Goal: Information Seeking & Learning: Learn about a topic

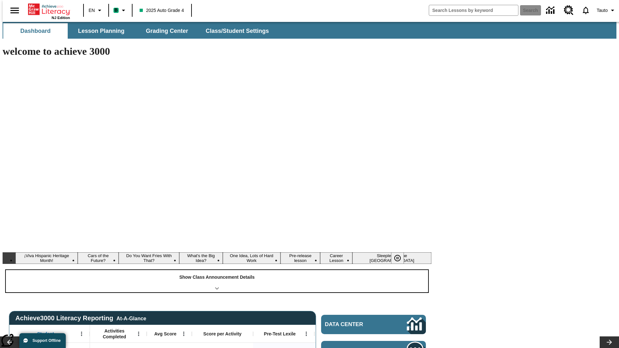
click at [217, 270] on div "Show Class Announcement Details" at bounding box center [217, 281] width 422 height 22
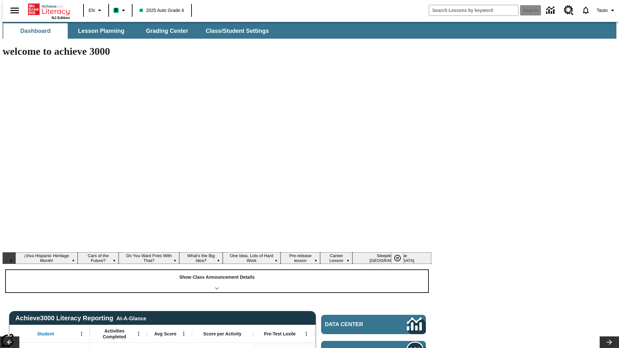
click at [217, 270] on div "Show Class Announcement Details" at bounding box center [217, 281] width 422 height 22
